Goal: Find specific page/section: Find specific page/section

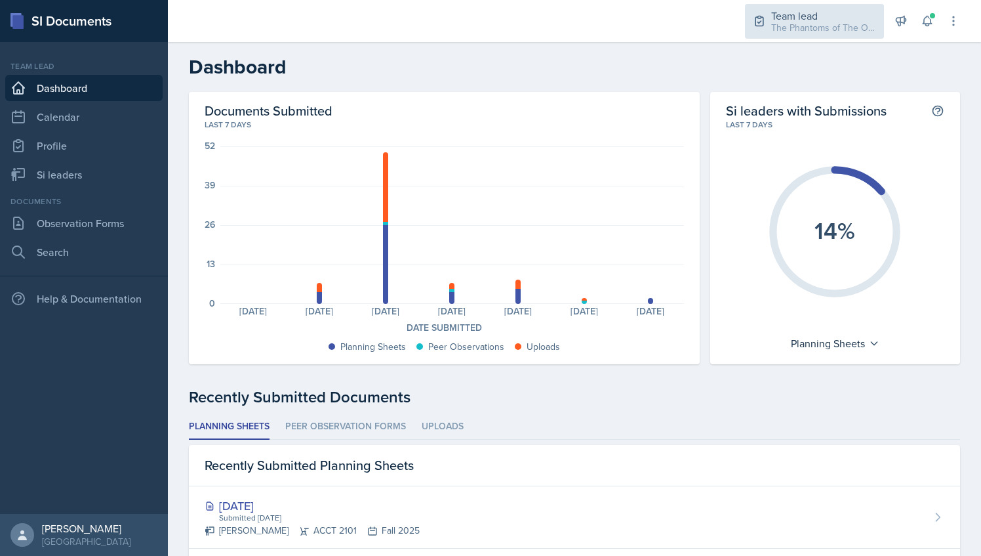
click at [815, 28] on div "The Phantoms of The Opera / Fall 2025" at bounding box center [823, 28] width 105 height 14
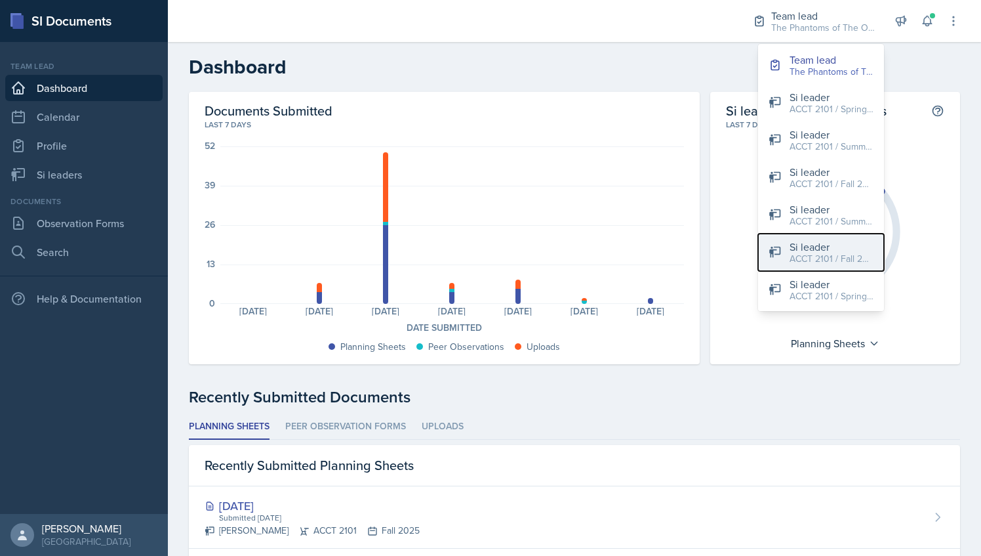
click at [809, 261] on div "ACCT 2101 / Fall 2025" at bounding box center [832, 259] width 84 height 14
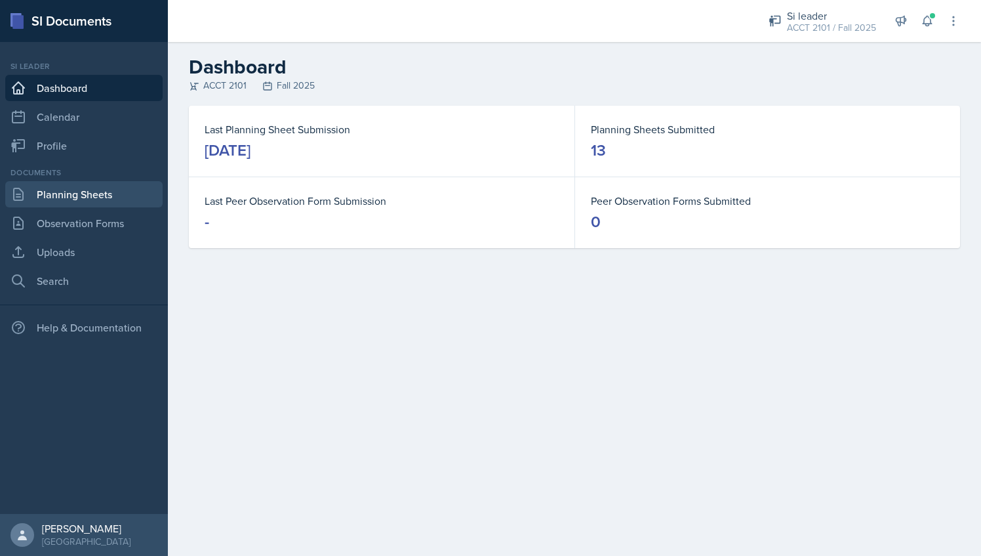
click at [114, 202] on link "Planning Sheets" at bounding box center [83, 194] width 157 height 26
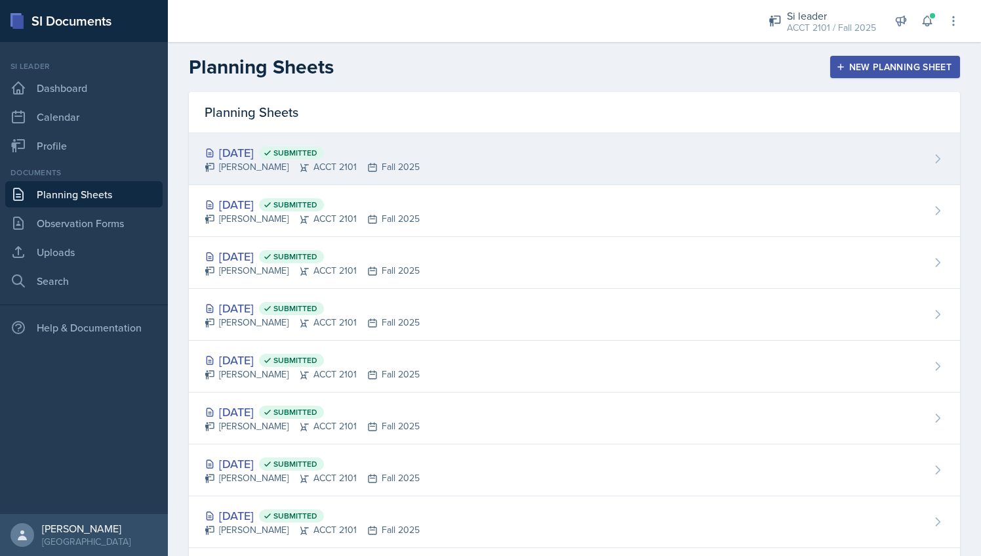
click at [315, 144] on div "[DATE] Submitted" at bounding box center [312, 153] width 215 height 18
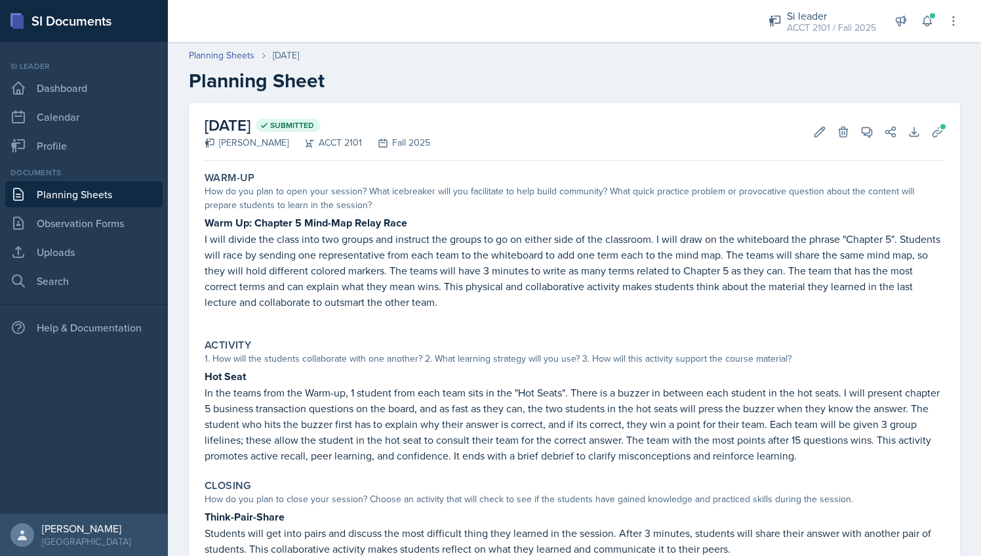
scroll to position [4, 0]
